Goal: Information Seeking & Learning: Get advice/opinions

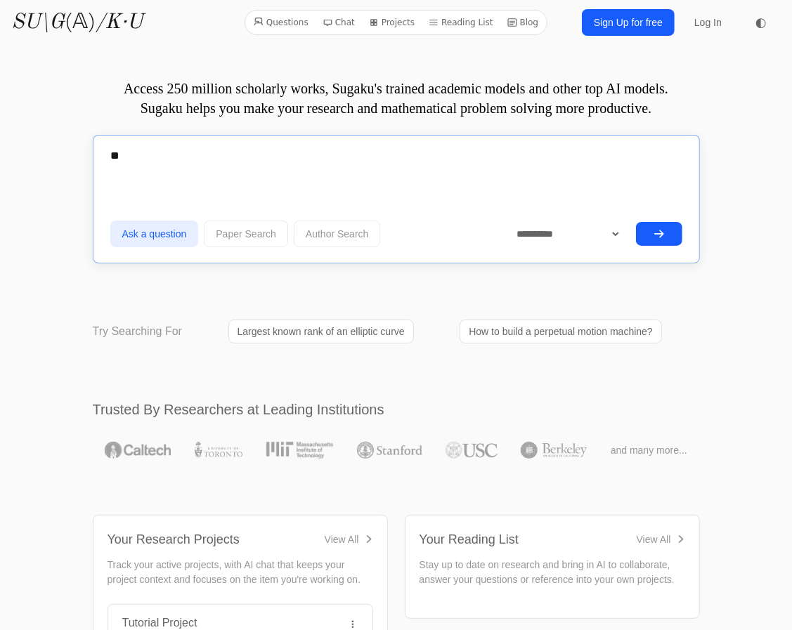
type textarea "*"
type textarea "**********"
click at [651, 235] on button "submit" at bounding box center [659, 234] width 46 height 24
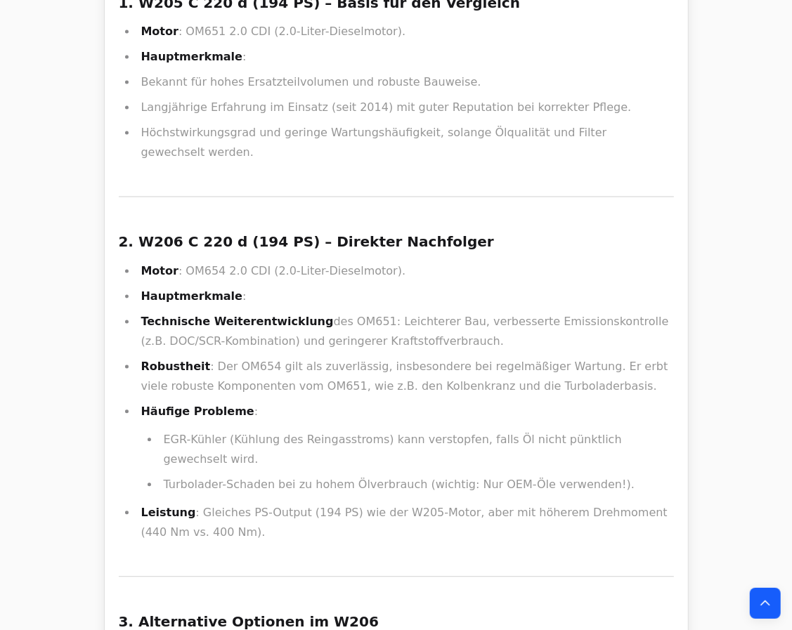
scroll to position [4215, 0]
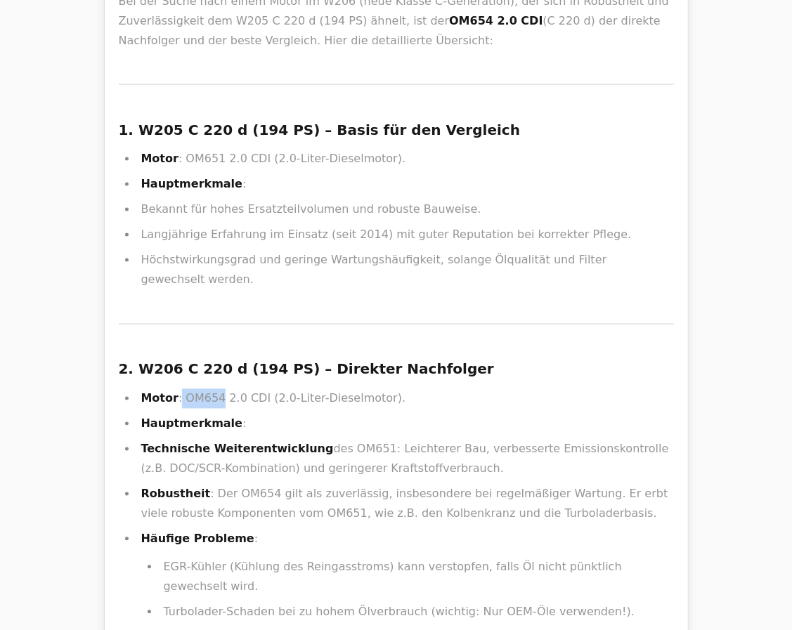
click at [216, 389] on li "Motor : OM654 2.0 CDI (2.0-Liter-Dieselmotor)." at bounding box center [405, 399] width 537 height 20
click at [219, 389] on li "Motor : OM654 2.0 CDI (2.0-Liter-Dieselmotor)." at bounding box center [405, 399] width 537 height 20
click at [226, 389] on li "Motor : OM654 2.0 CDI (2.0-Liter-Dieselmotor)." at bounding box center [405, 399] width 537 height 20
click at [178, 389] on li "Motor : OM654 2.0 CDI (2.0-Liter-Dieselmotor)." at bounding box center [405, 399] width 537 height 20
copy li "OM654"
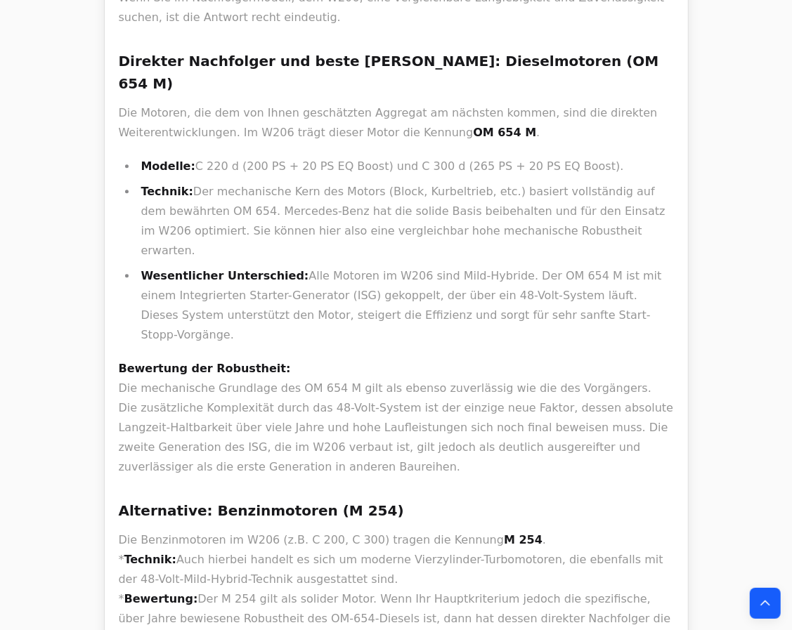
scroll to position [0, 0]
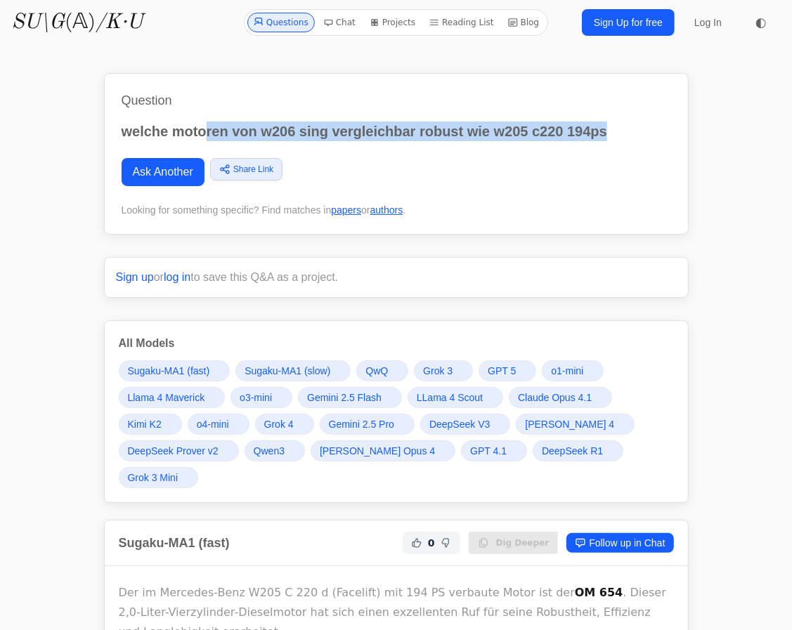
drag, startPoint x: 638, startPoint y: 136, endPoint x: 207, endPoint y: 129, distance: 430.7
click at [207, 129] on p "welche motoren von w206 sing vergleichbar robust wie w205 c220 194ps" at bounding box center [396, 132] width 549 height 20
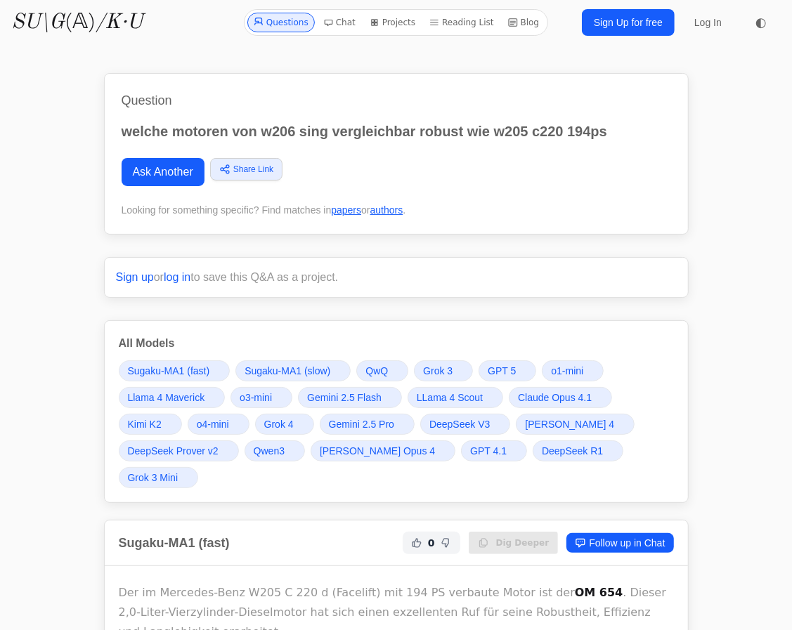
click at [180, 138] on p "welche motoren von w206 sing vergleichbar robust wie w205 c220 194ps" at bounding box center [396, 132] width 549 height 20
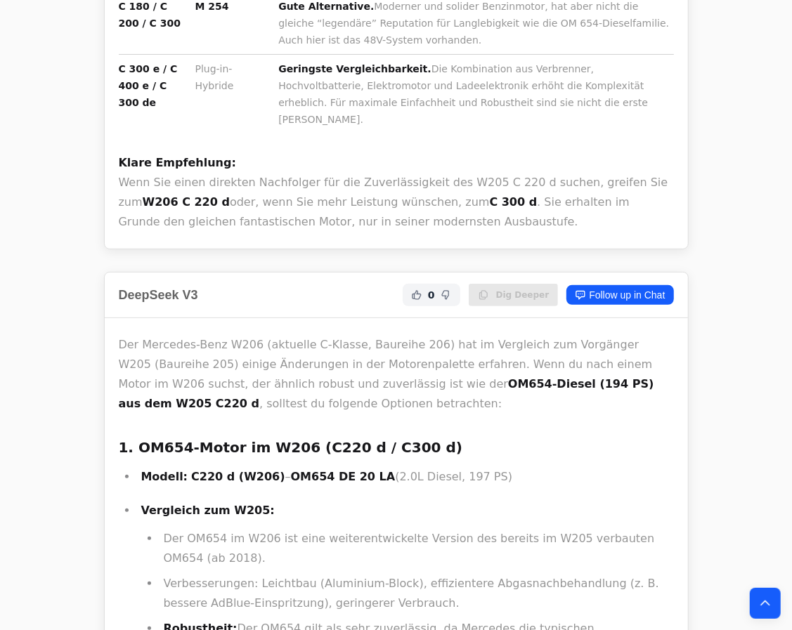
scroll to position [17624, 0]
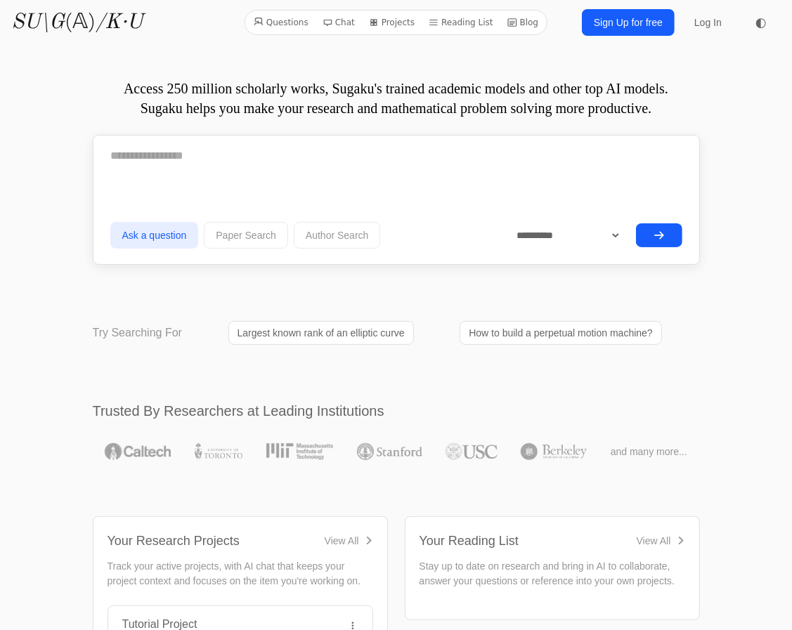
click at [216, 176] on div at bounding box center [396, 161] width 572 height 46
click at [221, 166] on textarea at bounding box center [396, 155] width 572 height 35
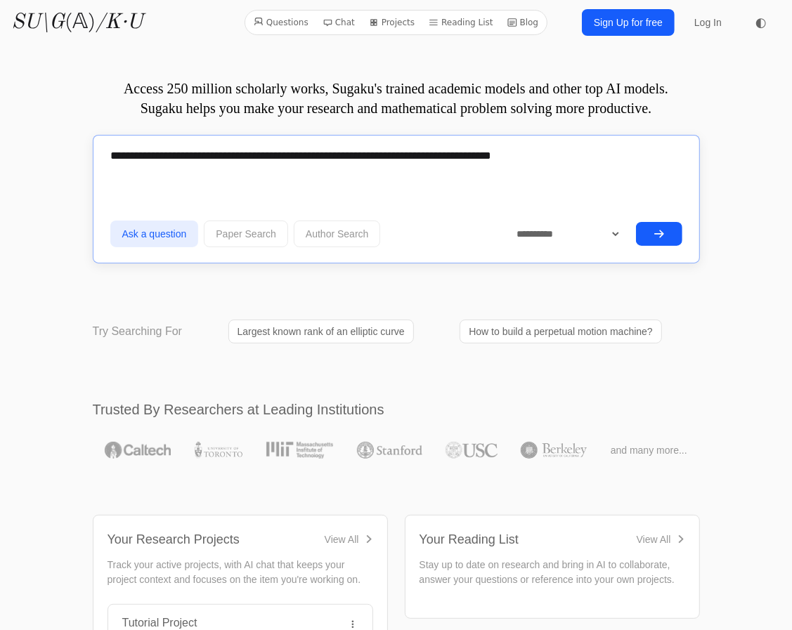
type textarea "**********"
click at [655, 235] on icon "submit" at bounding box center [658, 233] width 11 height 11
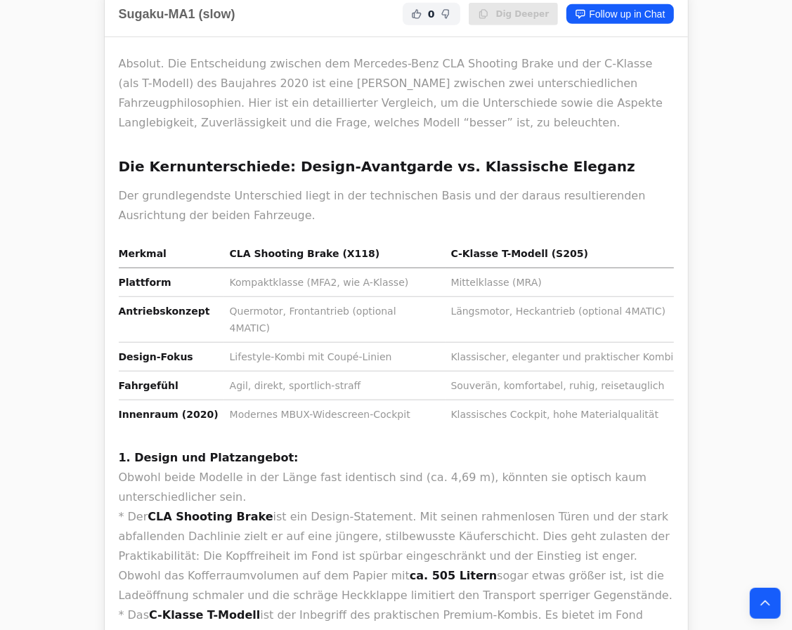
scroll to position [511, 0]
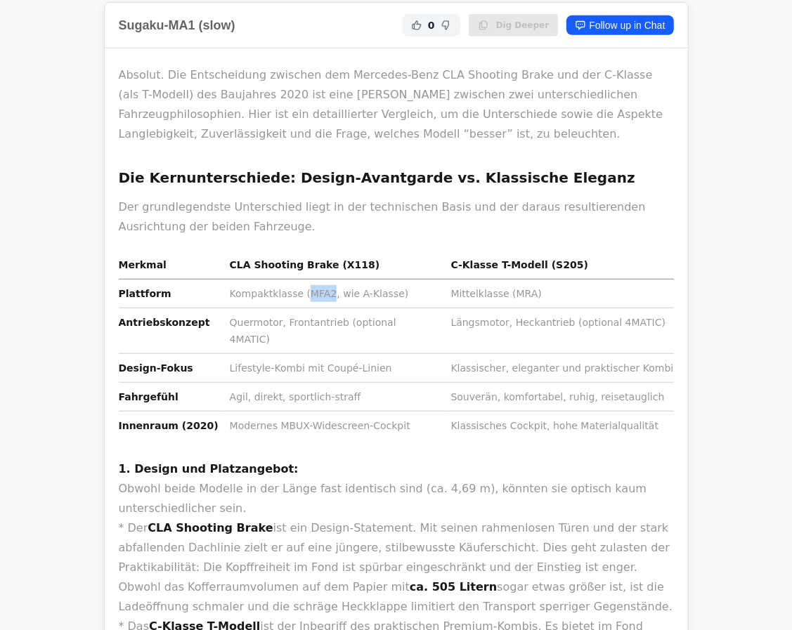
drag, startPoint x: 295, startPoint y: 290, endPoint x: 315, endPoint y: 292, distance: 19.8
click at [315, 292] on td "Kompaktklasse (MFA2, wie A-Klasse)" at bounding box center [334, 294] width 221 height 29
copy td "MFA2"
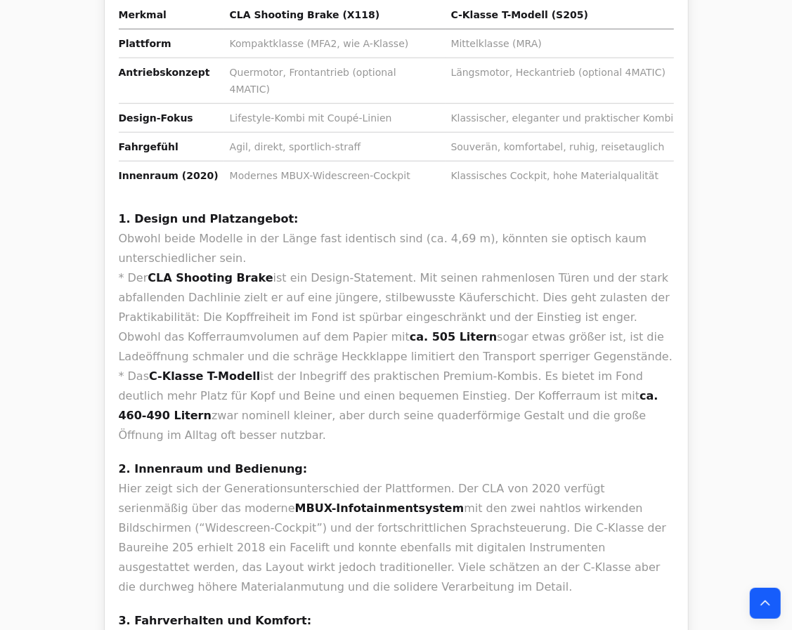
scroll to position [766, 0]
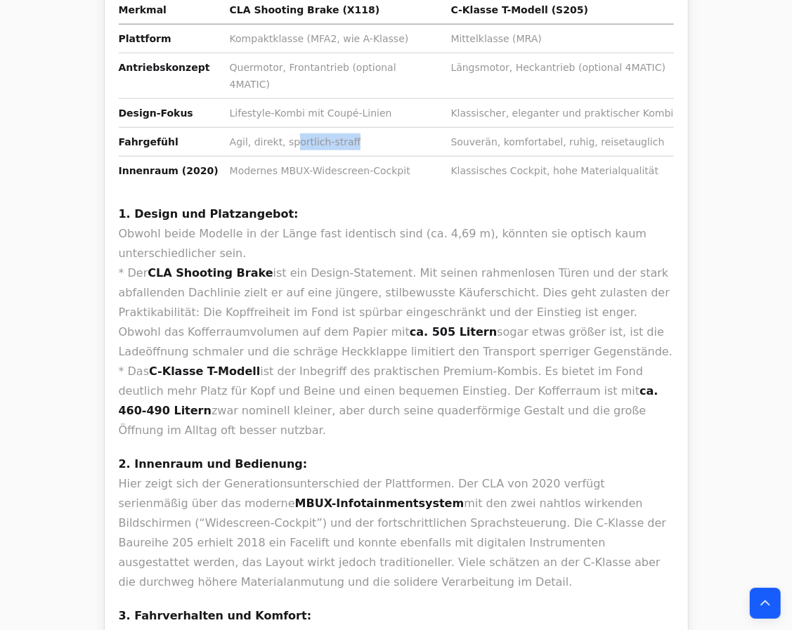
drag, startPoint x: 281, startPoint y: 112, endPoint x: 389, endPoint y: 129, distance: 109.6
click at [386, 129] on td "Agil, direkt, sportlich-straff" at bounding box center [334, 142] width 221 height 29
click at [394, 131] on td "Agil, direkt, sportlich-straff" at bounding box center [334, 142] width 221 height 29
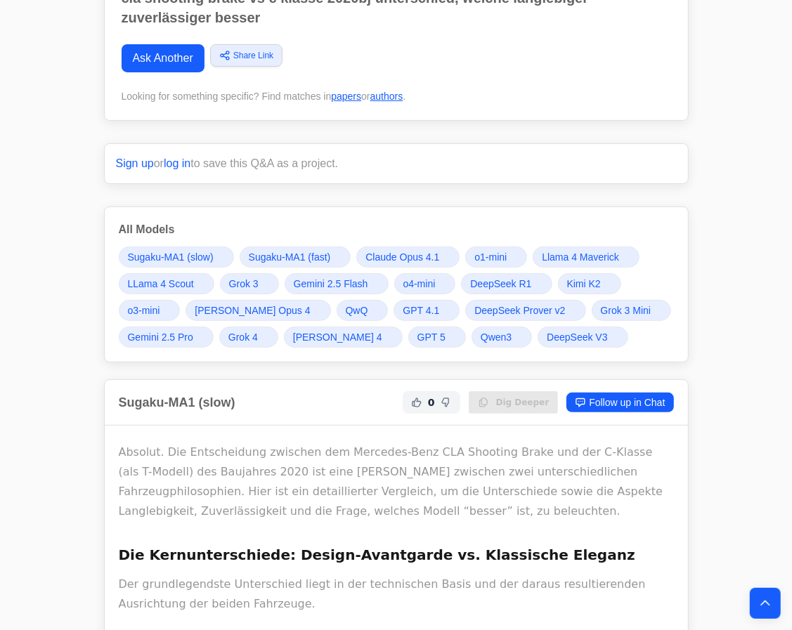
scroll to position [0, 0]
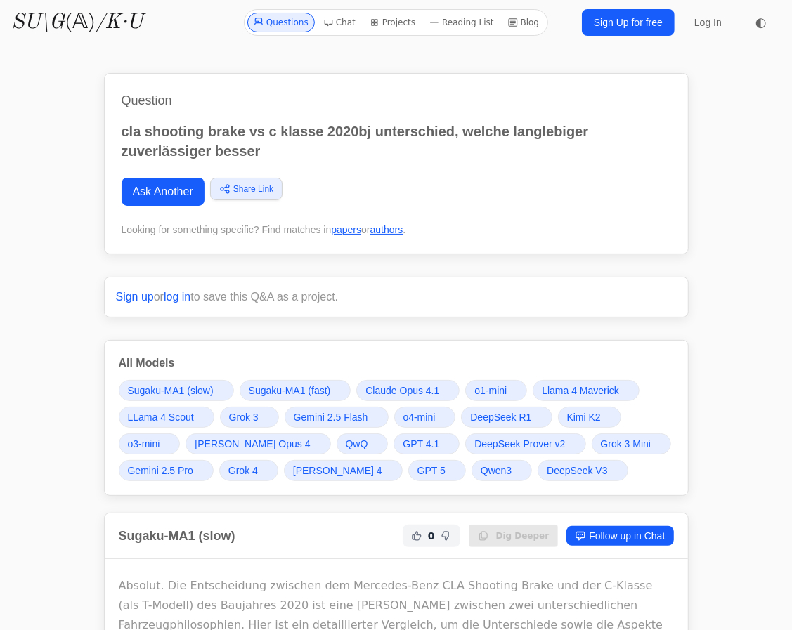
click at [256, 467] on span "Grok 4" at bounding box center [243, 471] width 30 height 14
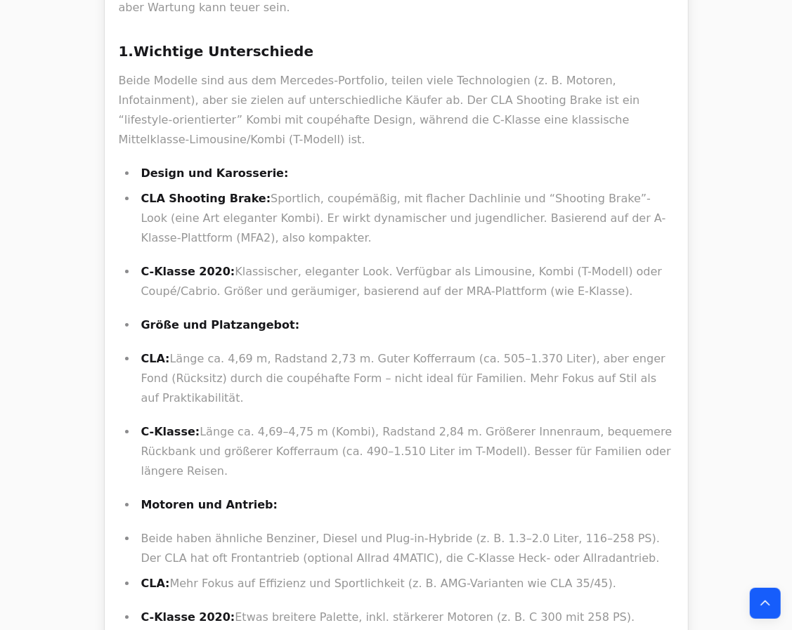
scroll to position [31884, 0]
